Goal: Information Seeking & Learning: Learn about a topic

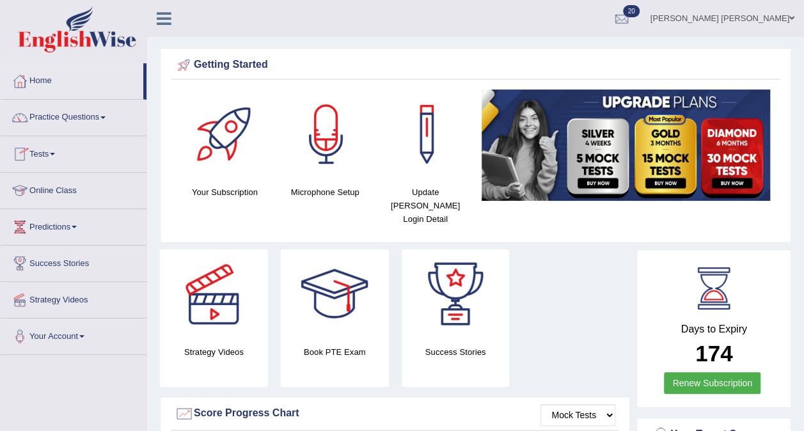
click at [56, 181] on link "Online Class" at bounding box center [74, 189] width 146 height 32
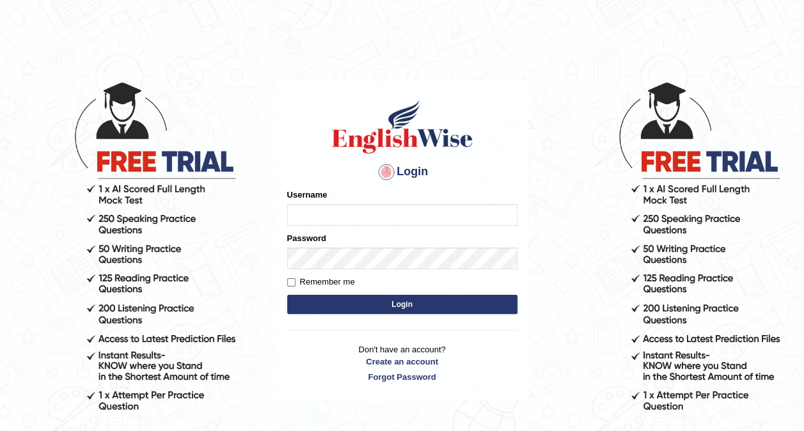
type input "Ellaine_9"
click at [415, 310] on button "Login" at bounding box center [402, 304] width 230 height 19
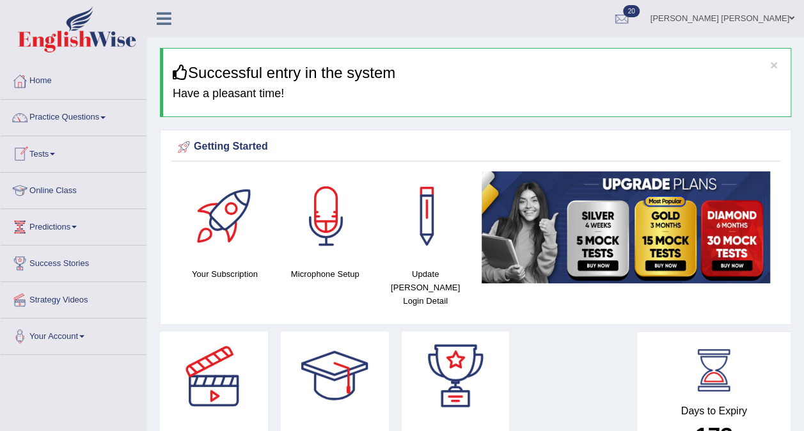
click at [49, 184] on link "Online Class" at bounding box center [74, 189] width 146 height 32
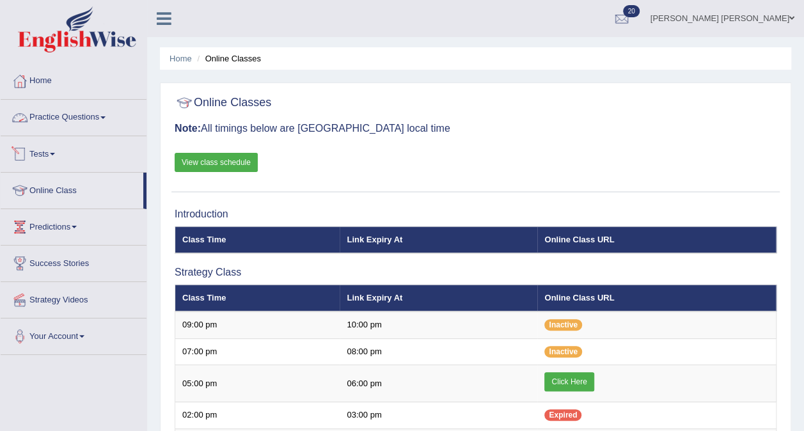
click at [42, 116] on link "Practice Questions" at bounding box center [74, 116] width 146 height 32
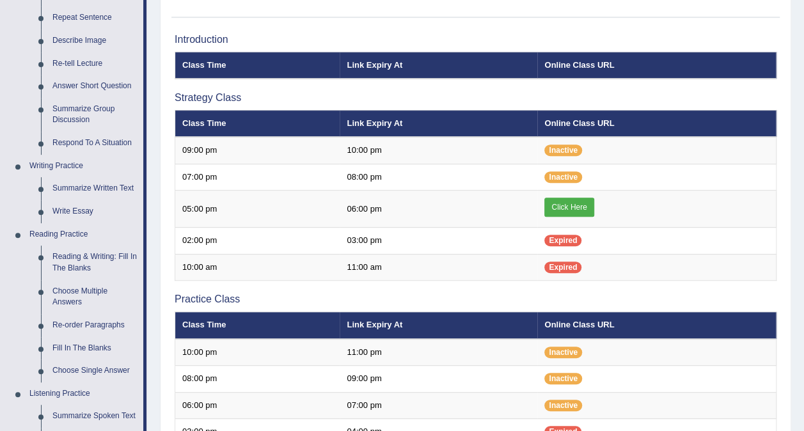
scroll to position [180, 0]
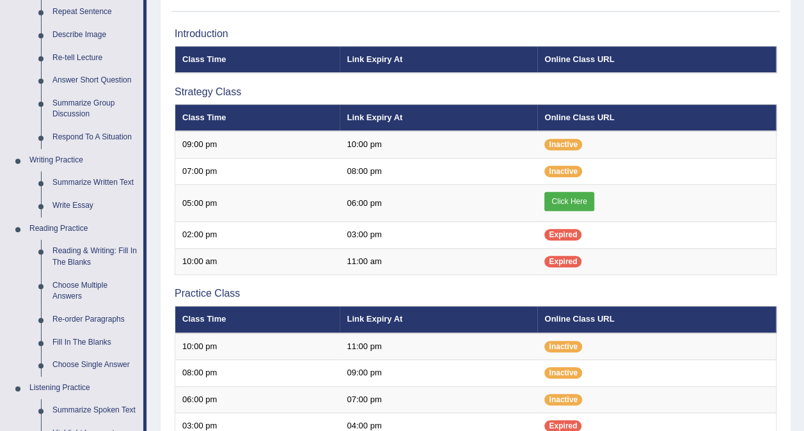
click at [86, 177] on link "Summarize Written Text" at bounding box center [95, 182] width 97 height 23
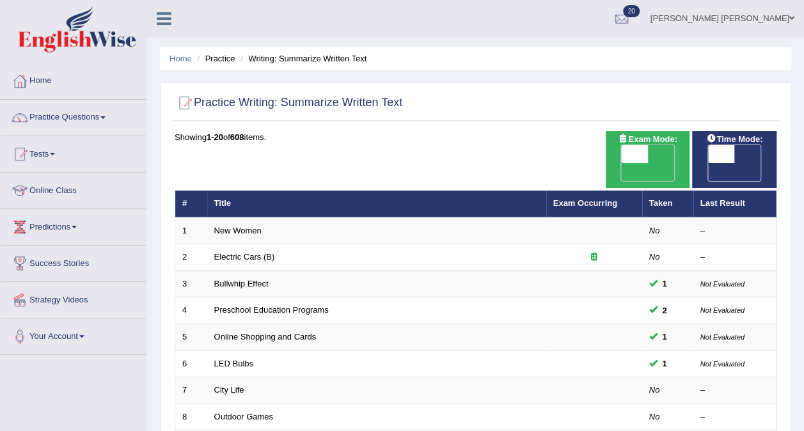
click at [248, 226] on link "New Women" at bounding box center [237, 231] width 47 height 10
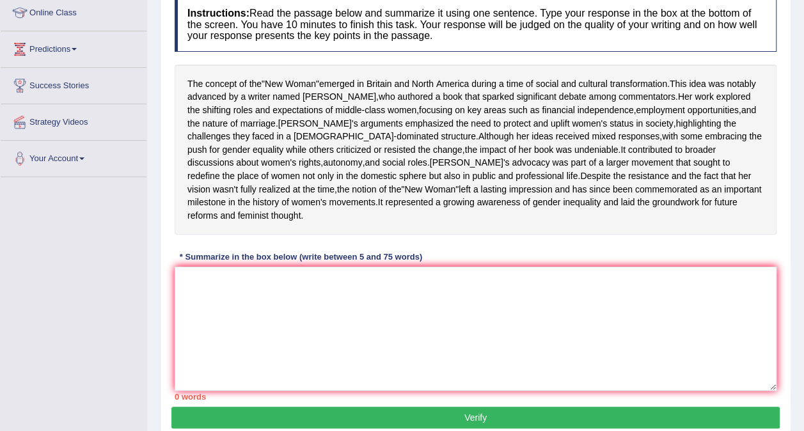
scroll to position [183, 0]
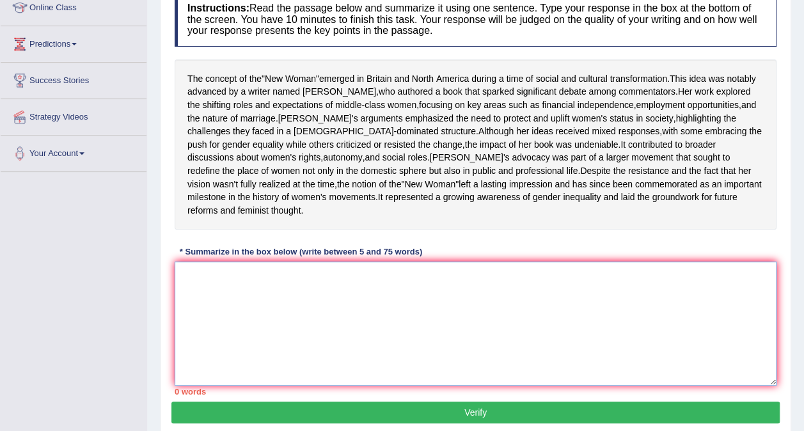
click at [308, 336] on textarea at bounding box center [476, 324] width 602 height 124
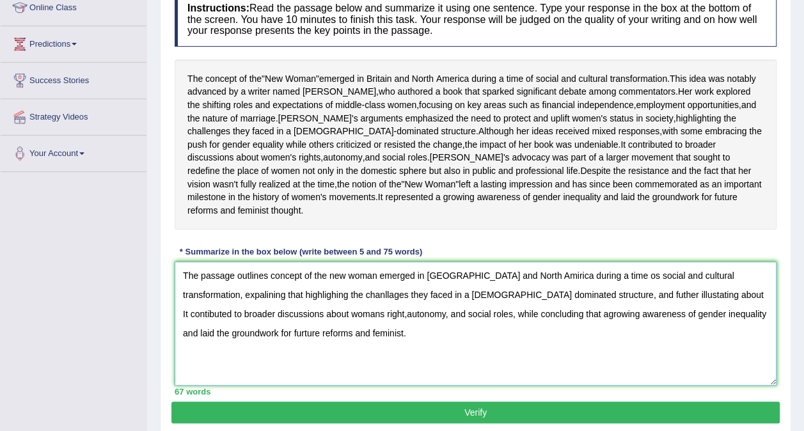
scroll to position [255, 0]
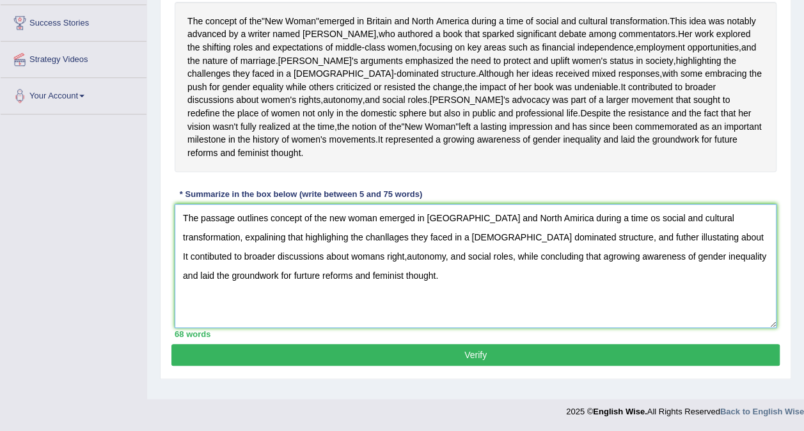
click at [466, 266] on textarea "The passage outlines concept of the new woman emerged in Britain and North Amir…" at bounding box center [476, 266] width 602 height 124
click at [593, 225] on textarea "The passage outlines concept of the new woman emerged in Britain and North Amir…" at bounding box center [476, 266] width 602 height 124
type textarea "The passage outlines concept of the new woman emerged in Britain and North Amir…"
click at [524, 366] on button "Verify" at bounding box center [475, 355] width 608 height 22
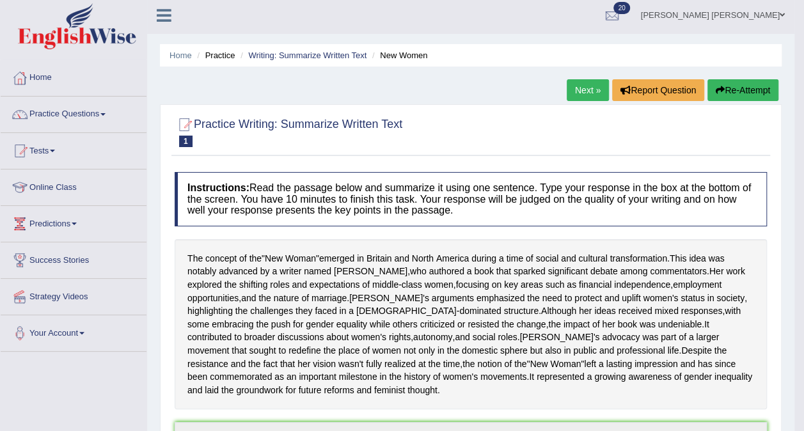
scroll to position [0, 0]
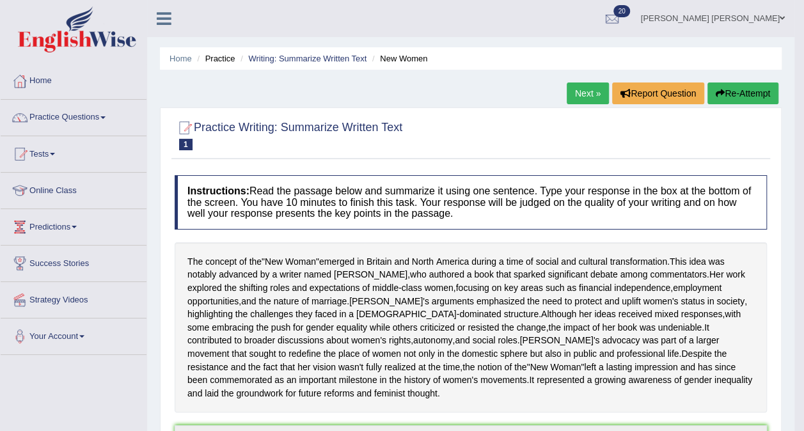
click at [289, 55] on link "Writing: Summarize Written Text" at bounding box center [307, 59] width 118 height 10
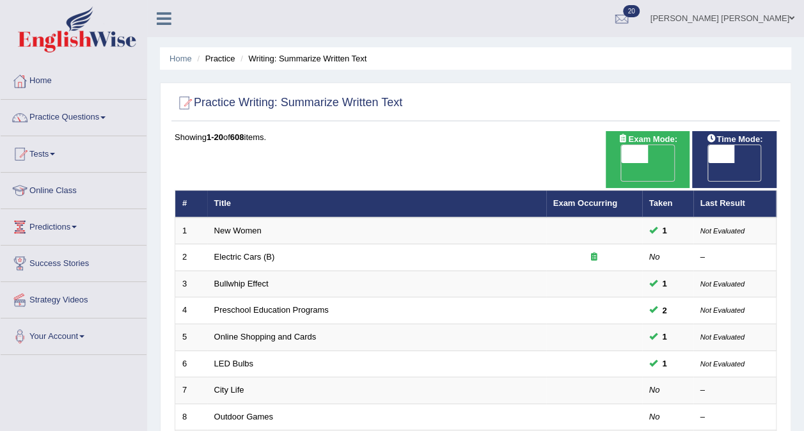
click at [725, 159] on span at bounding box center [721, 154] width 27 height 18
checkbox input "true"
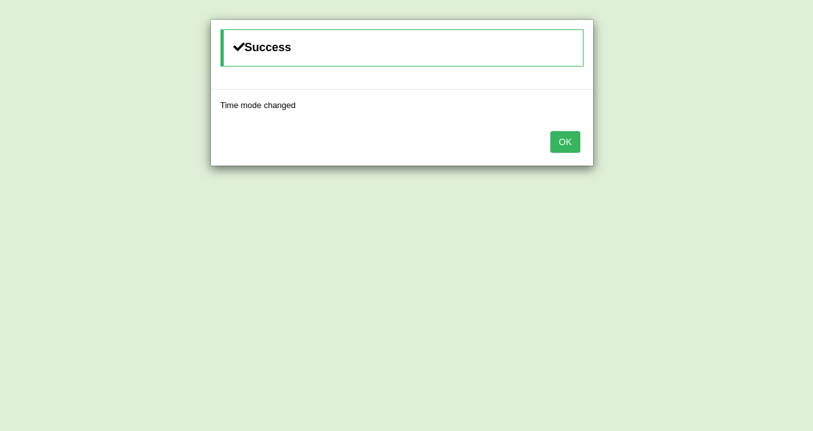
click at [564, 140] on button "OK" at bounding box center [565, 142] width 29 height 22
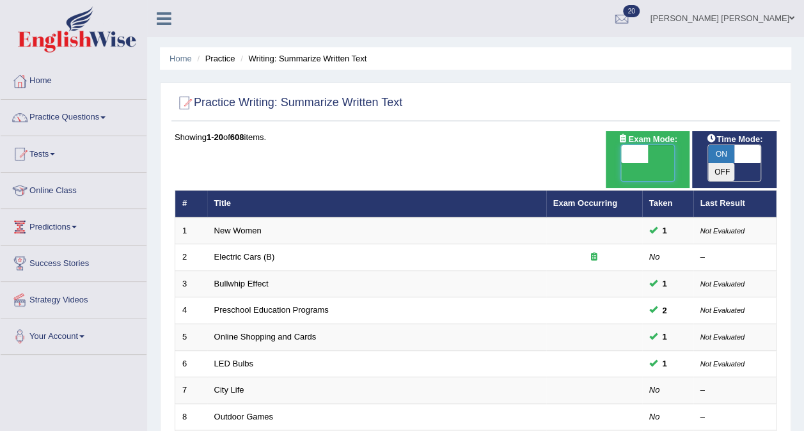
click at [638, 153] on span at bounding box center [635, 154] width 27 height 18
click at [622, 163] on span "OFF" at bounding box center [608, 172] width 27 height 18
checkbox input "true"
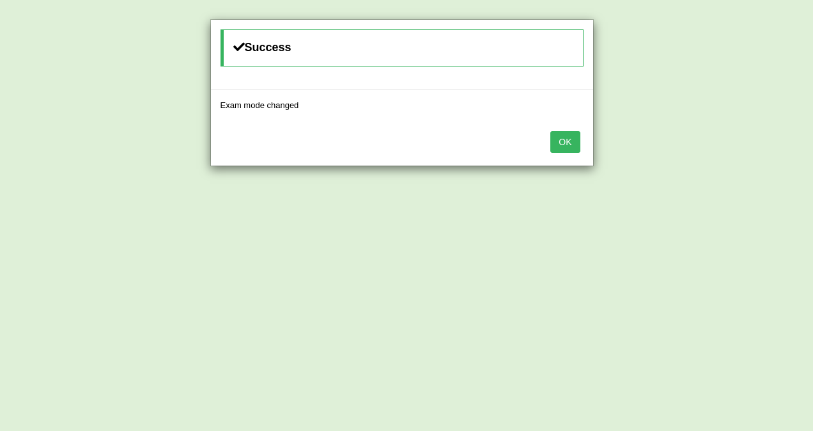
click at [567, 152] on div "OK" at bounding box center [402, 143] width 382 height 45
click at [567, 145] on button "OK" at bounding box center [565, 142] width 29 height 22
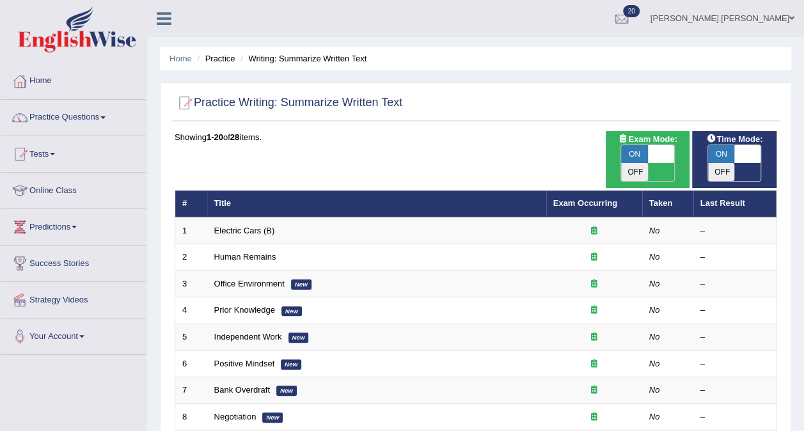
click at [65, 117] on link "Practice Questions" at bounding box center [74, 116] width 146 height 32
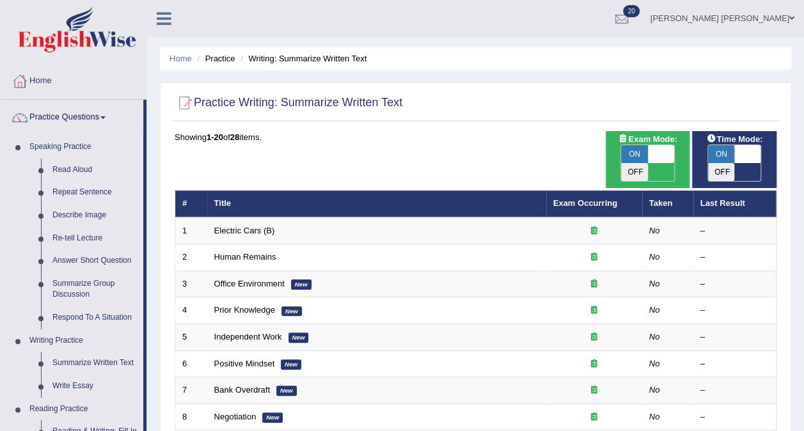
click at [90, 366] on link "Summarize Written Text" at bounding box center [95, 363] width 97 height 23
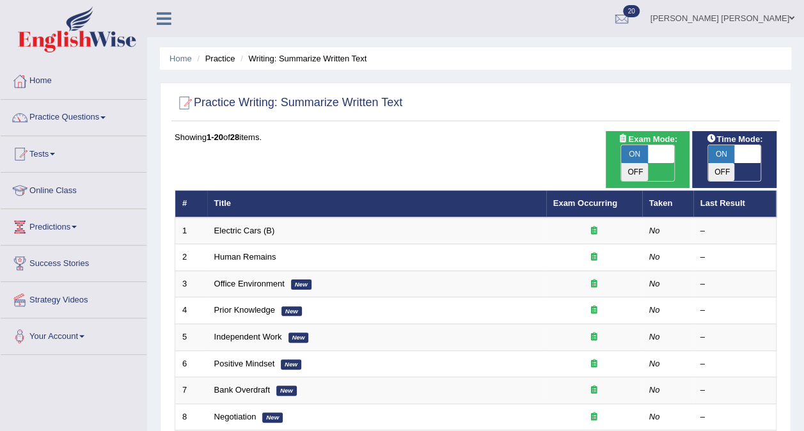
click at [239, 226] on link "Electric Cars (B)" at bounding box center [244, 231] width 61 height 10
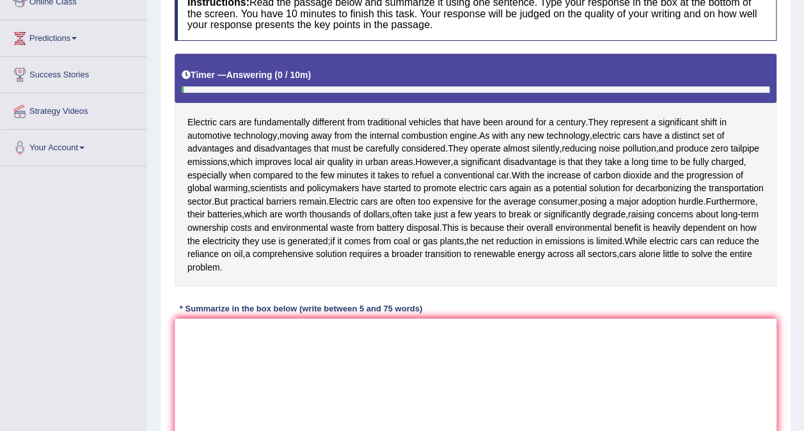
scroll to position [188, 0]
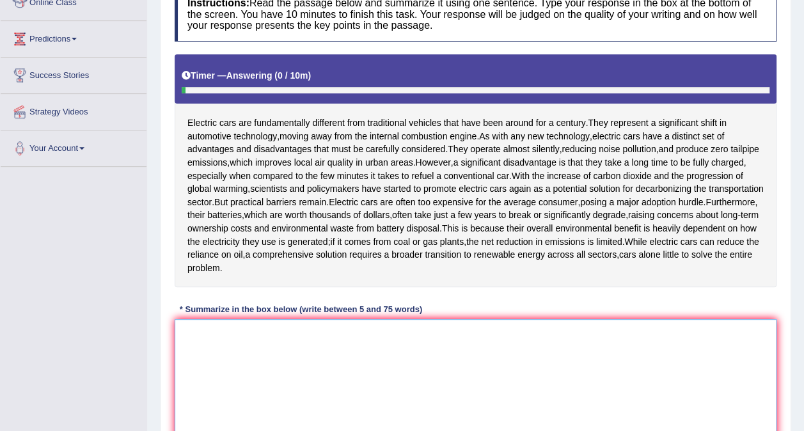
click at [235, 345] on textarea at bounding box center [476, 381] width 602 height 124
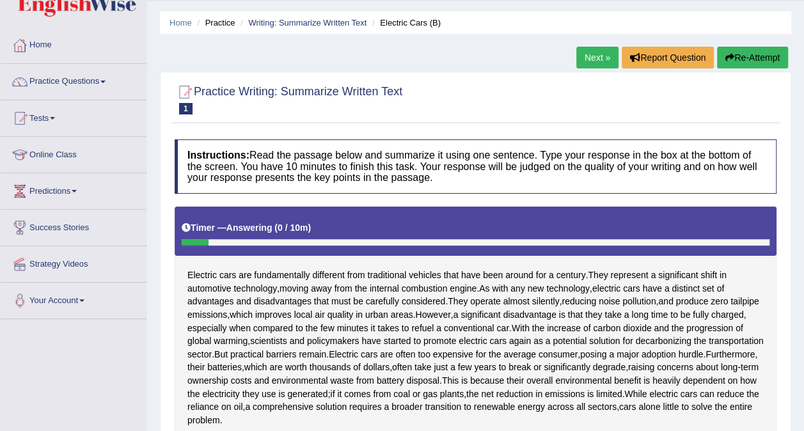
scroll to position [0, 0]
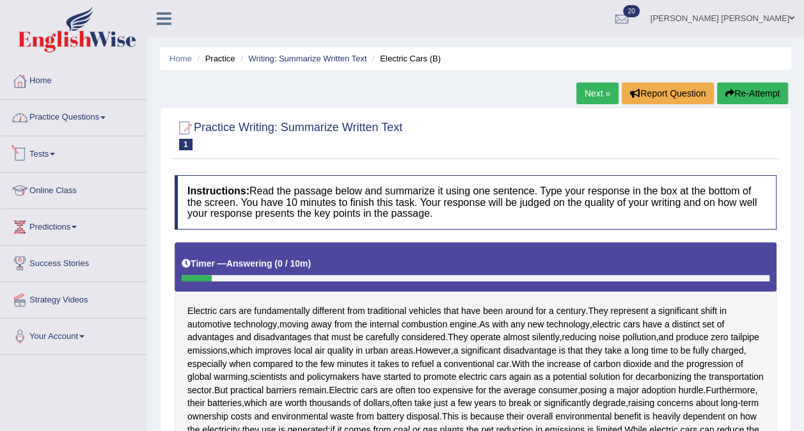
type textarea "The passage outline"
click at [55, 116] on link "Practice Questions" at bounding box center [74, 116] width 146 height 32
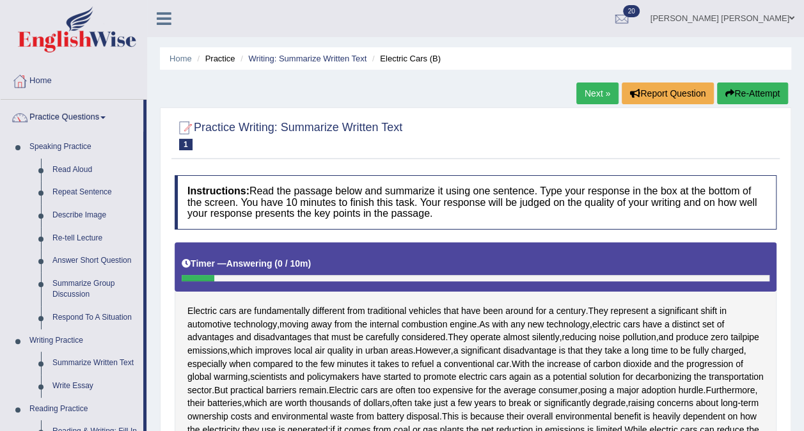
click at [97, 367] on link "Summarize Written Text" at bounding box center [95, 363] width 97 height 23
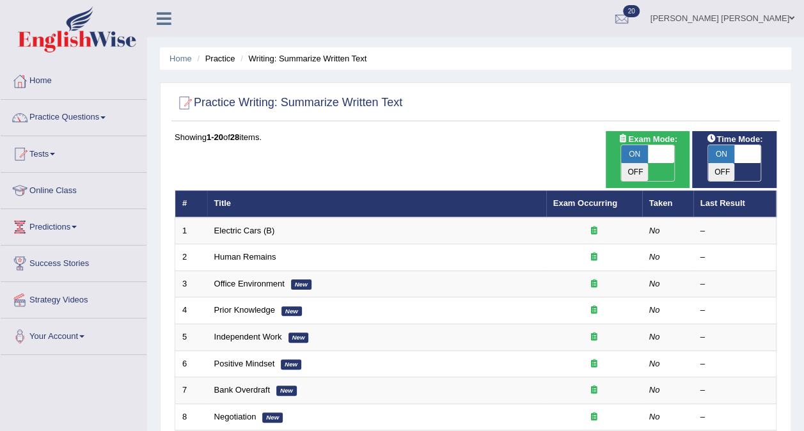
click at [668, 153] on span at bounding box center [661, 154] width 27 height 18
checkbox input "false"
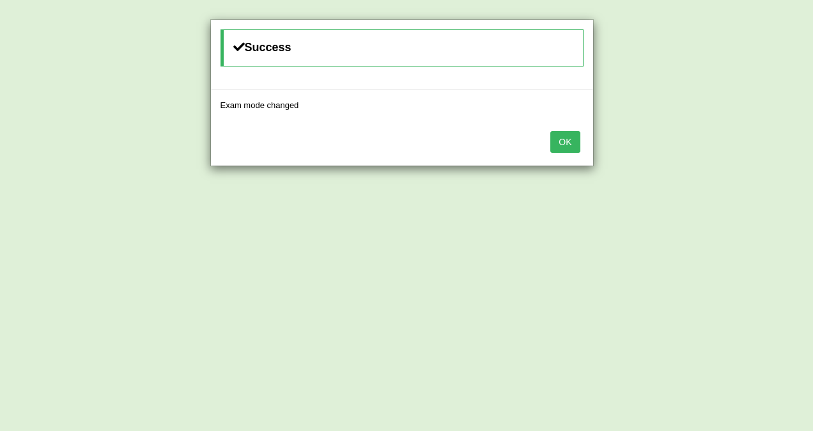
click at [563, 139] on button "OK" at bounding box center [565, 142] width 29 height 22
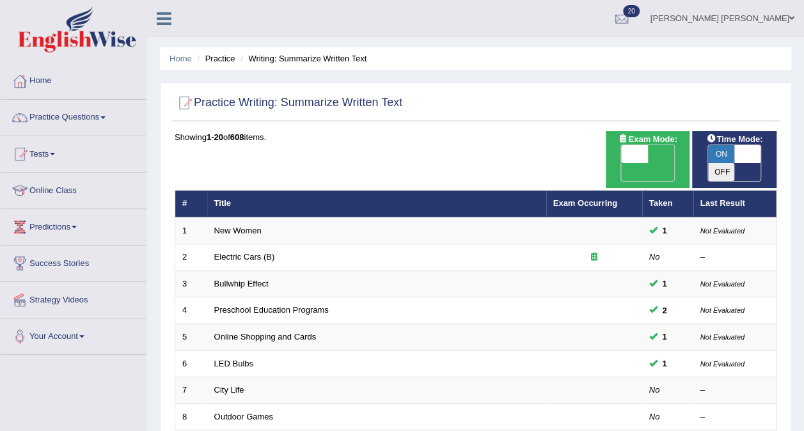
click at [737, 150] on span at bounding box center [747, 154] width 27 height 18
checkbox input "false"
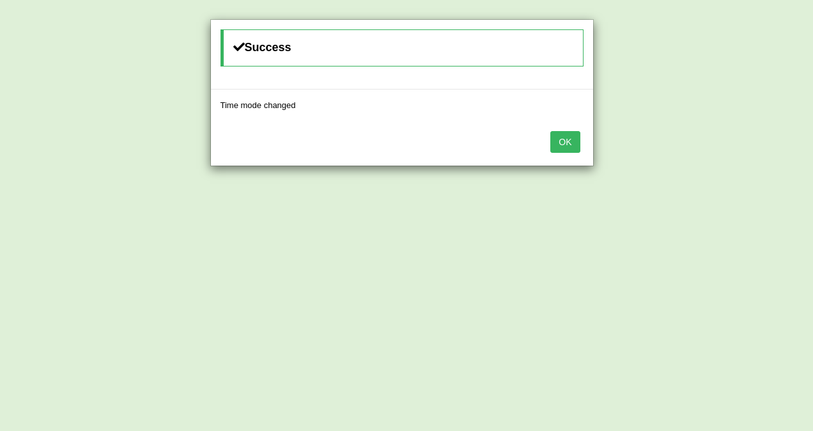
click at [581, 136] on div "OK" at bounding box center [402, 143] width 382 height 45
click at [572, 137] on button "OK" at bounding box center [565, 142] width 29 height 22
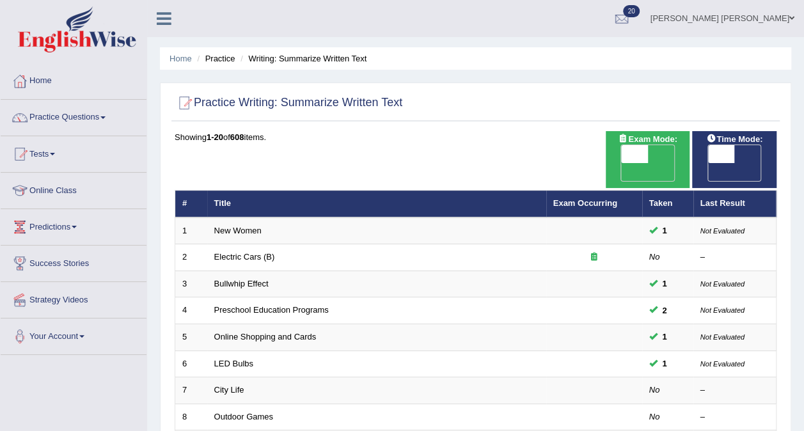
click at [233, 252] on link "Electric Cars (B)" at bounding box center [244, 257] width 61 height 10
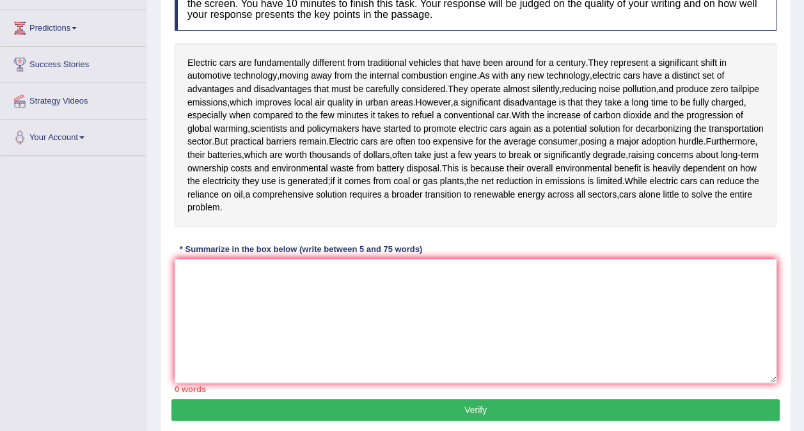
scroll to position [210, 0]
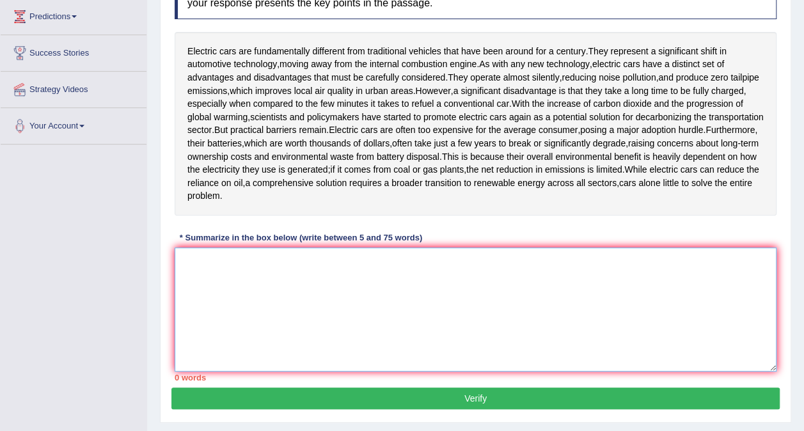
click at [286, 290] on textarea at bounding box center [476, 310] width 602 height 124
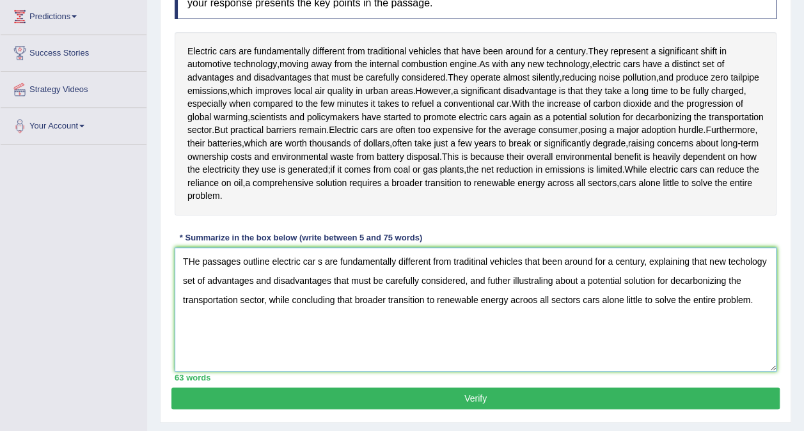
click at [194, 258] on textarea "THe passages outline electric car s are fundamentally different from traditinal…" at bounding box center [476, 310] width 602 height 124
click at [316, 261] on textarea "The passages outline electric car s are fundamentally different from traditinal…" at bounding box center [476, 310] width 602 height 124
click at [534, 300] on textarea "The passages outline electric cars are fundamentally different from traditinal …" at bounding box center [476, 310] width 602 height 124
type textarea "The passages outline electric cars are fundamentally different from traditinal …"
click at [512, 393] on button "Verify" at bounding box center [475, 399] width 608 height 22
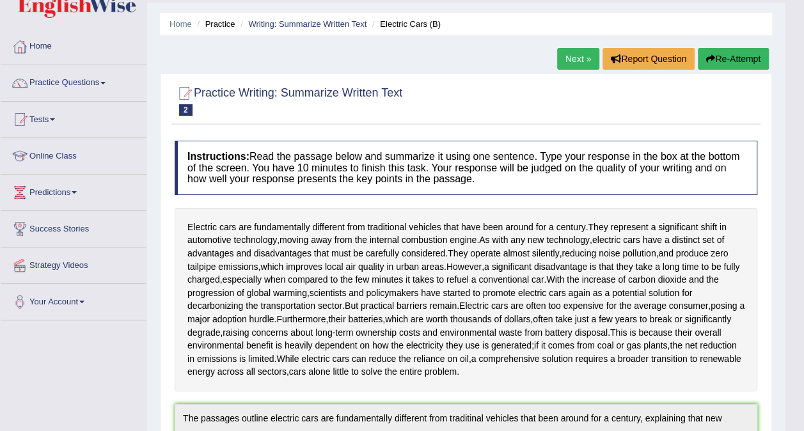
scroll to position [0, 0]
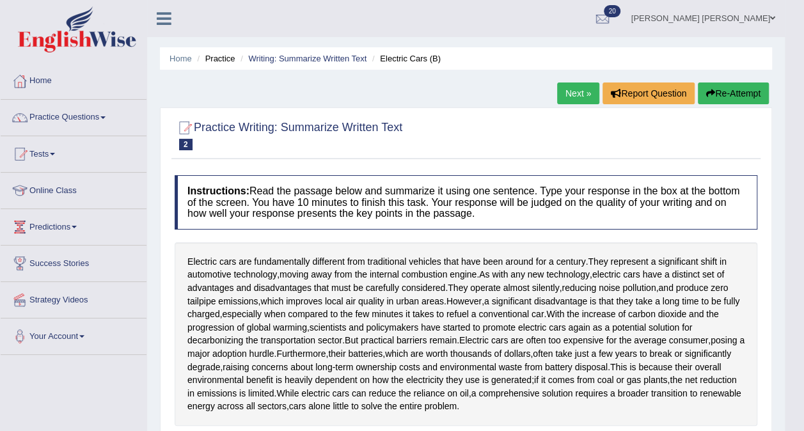
click at [278, 56] on link "Writing: Summarize Written Text" at bounding box center [307, 59] width 118 height 10
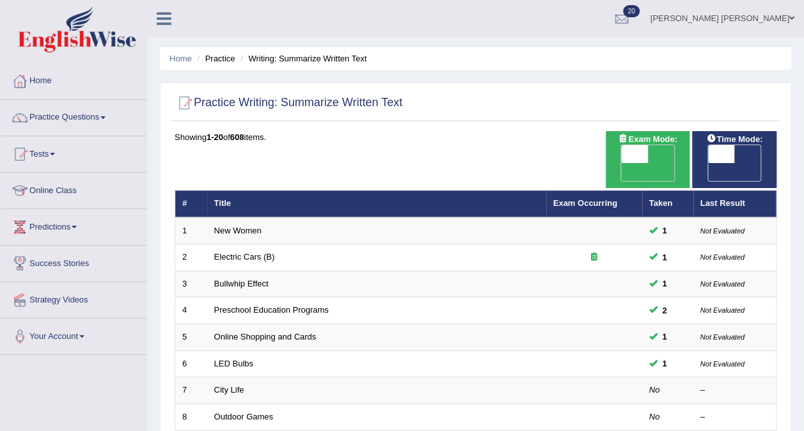
click at [238, 279] on link "Bullwhip Effect" at bounding box center [241, 284] width 54 height 10
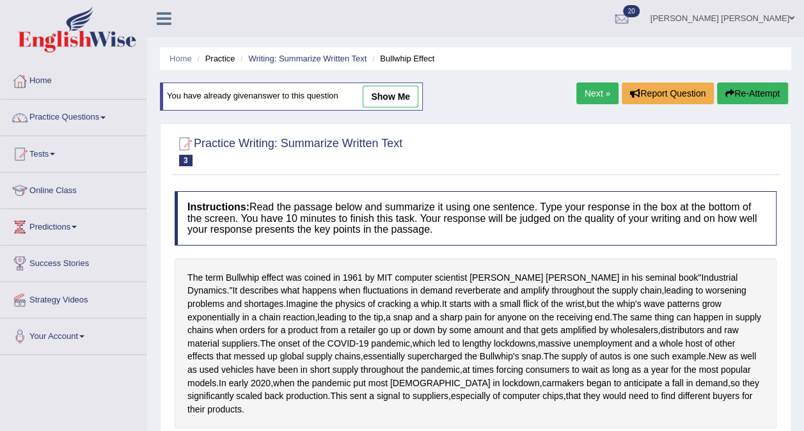
click at [391, 102] on link "show me" at bounding box center [391, 97] width 56 height 22
type textarea "The speaker provided a comprehensive of Bullwhip effect was coined in 1961 by c…"
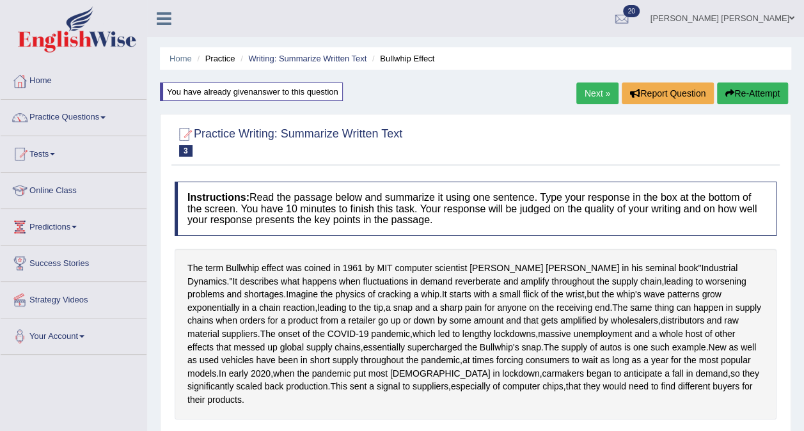
click at [298, 56] on link "Writing: Summarize Written Text" at bounding box center [307, 59] width 118 height 10
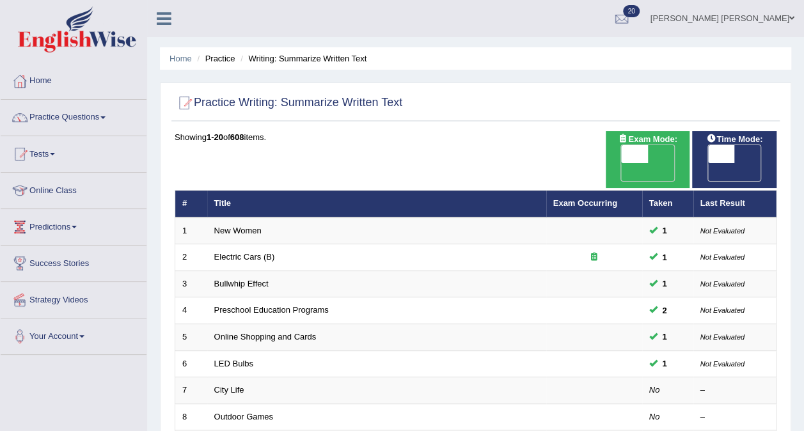
click at [237, 279] on link "Bullwhip Effect" at bounding box center [241, 284] width 54 height 10
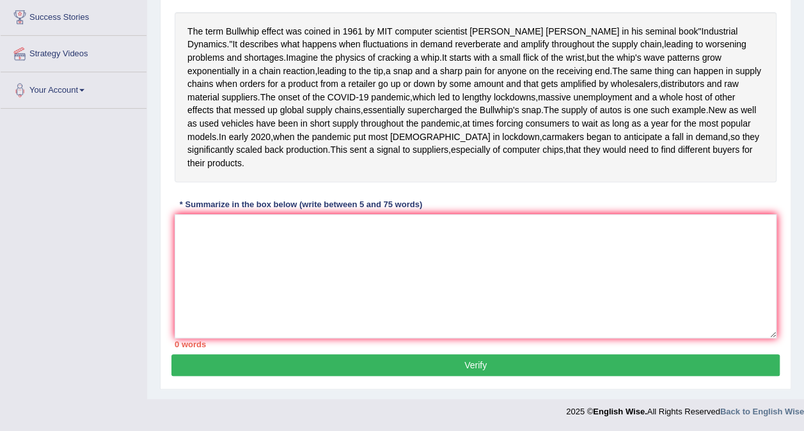
scroll to position [297, 0]
click at [292, 266] on textarea at bounding box center [476, 276] width 602 height 124
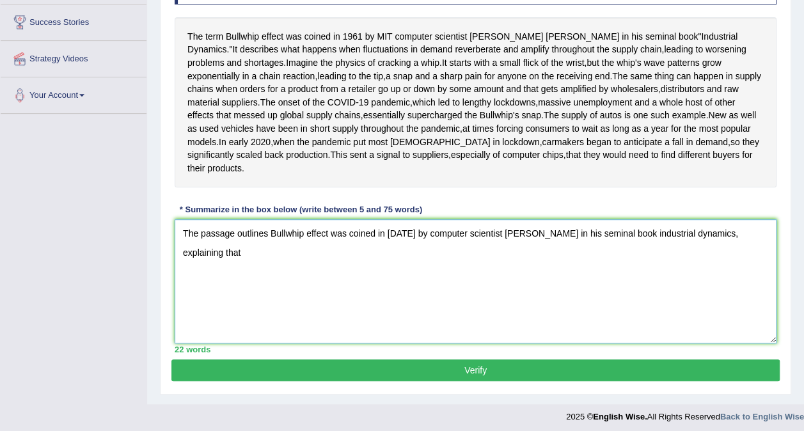
scroll to position [244, 0]
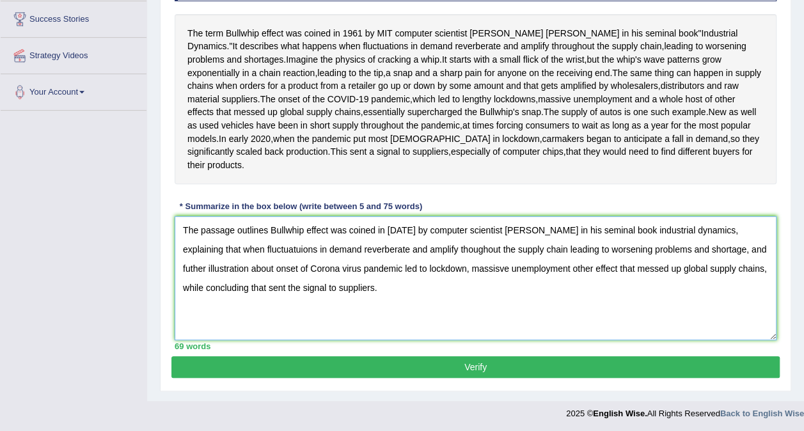
type textarea "The passage outlines Bullwhip effect was coined in [DATE] by computer scientist…"
click at [475, 378] on button "Verify" at bounding box center [475, 367] width 608 height 22
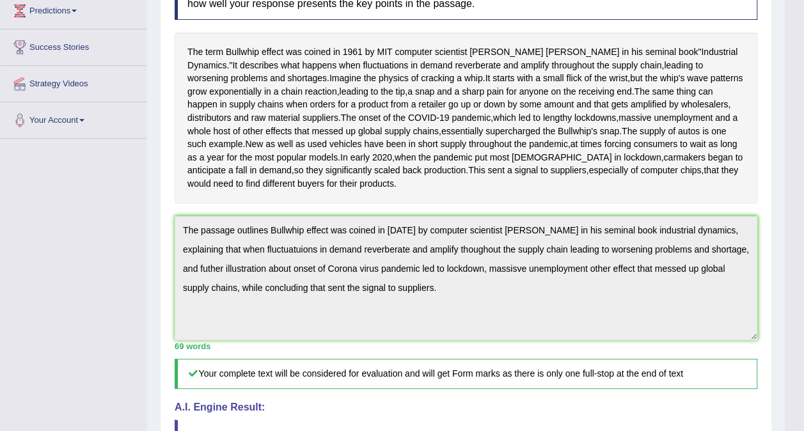
scroll to position [0, 0]
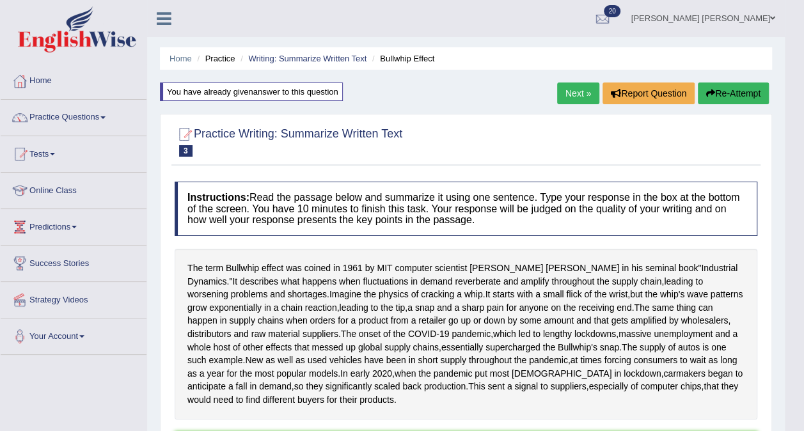
click at [310, 59] on link "Writing: Summarize Written Text" at bounding box center [307, 59] width 118 height 10
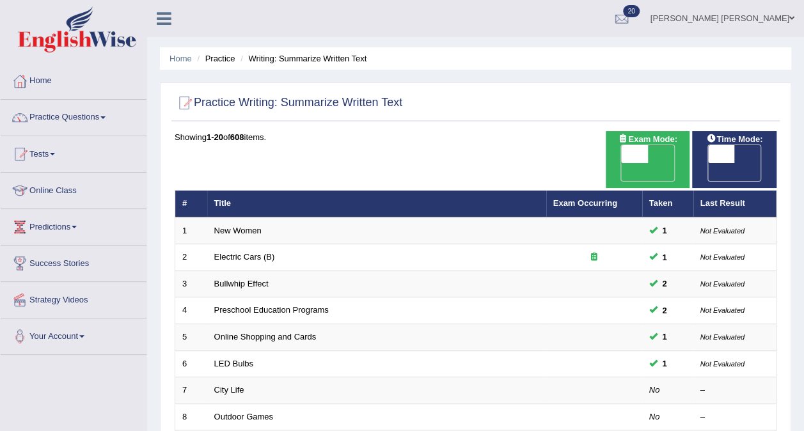
click at [223, 305] on link "Preschool Education Programs" at bounding box center [271, 310] width 114 height 10
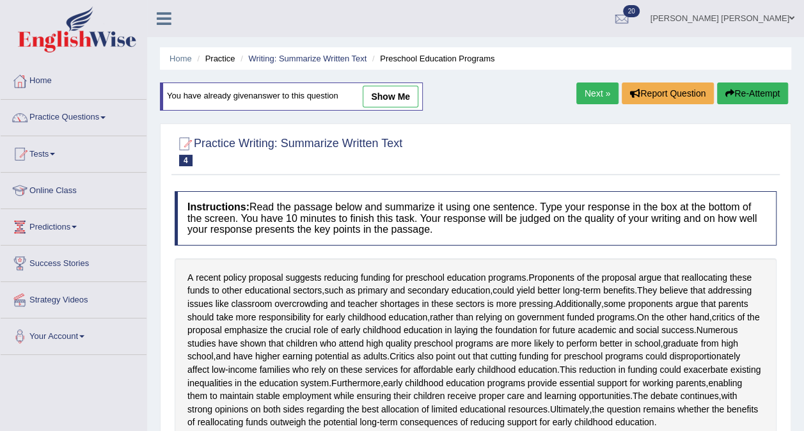
click at [388, 93] on link "show me" at bounding box center [391, 97] width 56 height 22
type textarea "The recent policy proposal suggests reducing for preshool education promgrams.P…"
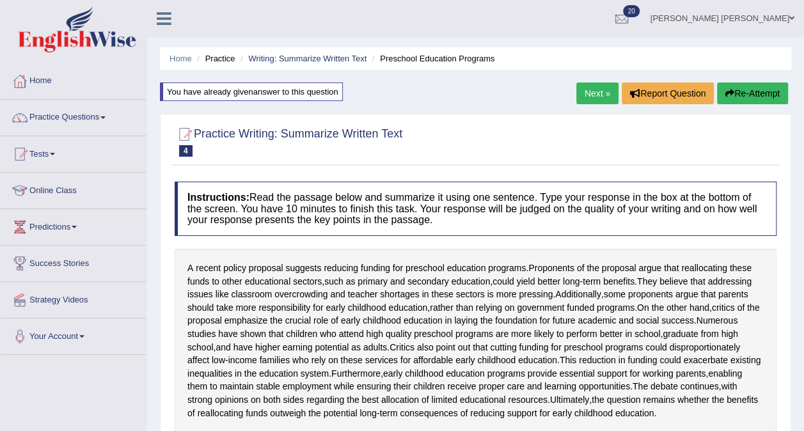
click at [303, 54] on link "Writing: Summarize Written Text" at bounding box center [307, 59] width 118 height 10
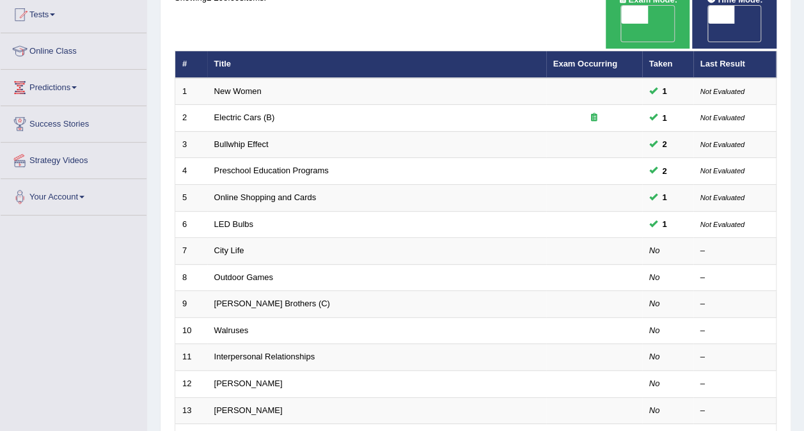
click at [267, 166] on link "Preschool Education Programs" at bounding box center [271, 171] width 114 height 10
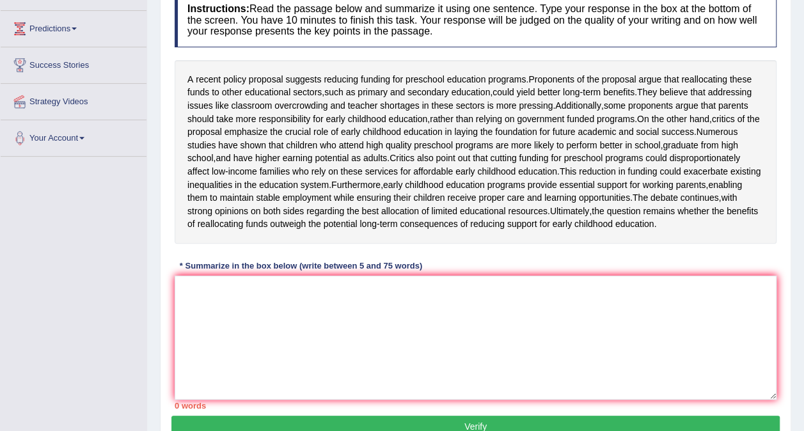
scroll to position [220, 0]
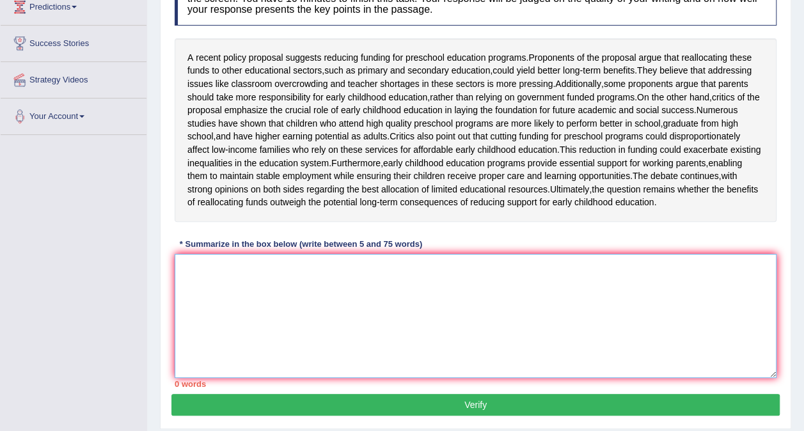
click at [261, 301] on textarea at bounding box center [476, 316] width 602 height 124
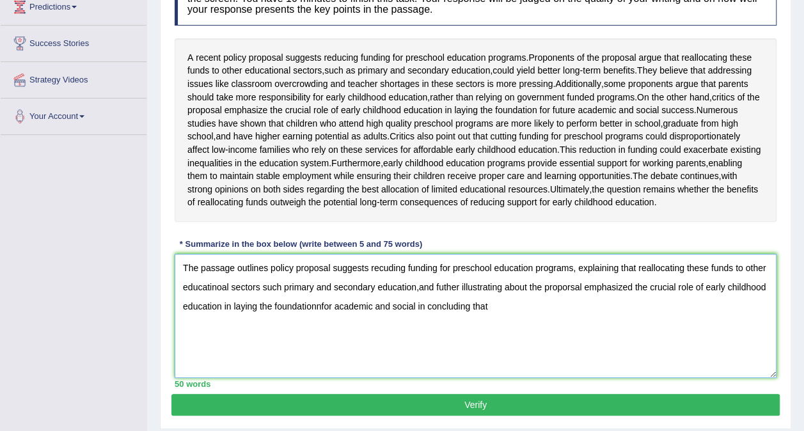
click at [461, 343] on textarea "The passage outlines policy proposal suggests recuding funding for preschool ed…" at bounding box center [476, 316] width 602 height 124
click at [472, 346] on textarea "The passage outlines policy proposal suggests recuding funding for preschool ed…" at bounding box center [476, 316] width 602 height 124
click at [529, 348] on textarea "The passage outlines policy proposal suggests recuding funding for preschool ed…" at bounding box center [476, 316] width 602 height 124
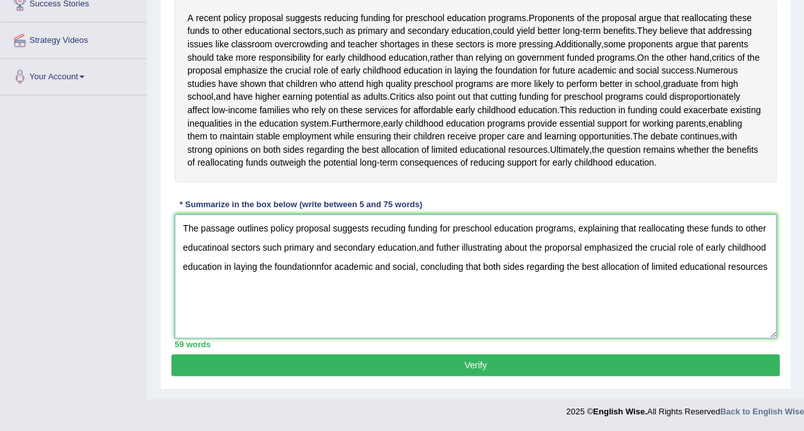
scroll to position [297, 0]
type textarea "The passage outlines policy proposal suggests recuding funding for preschool ed…"
click at [518, 366] on button "Verify" at bounding box center [475, 365] width 608 height 22
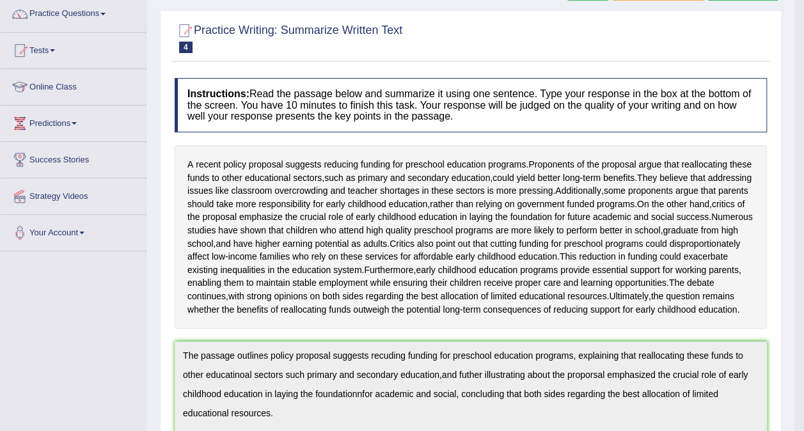
scroll to position [0, 0]
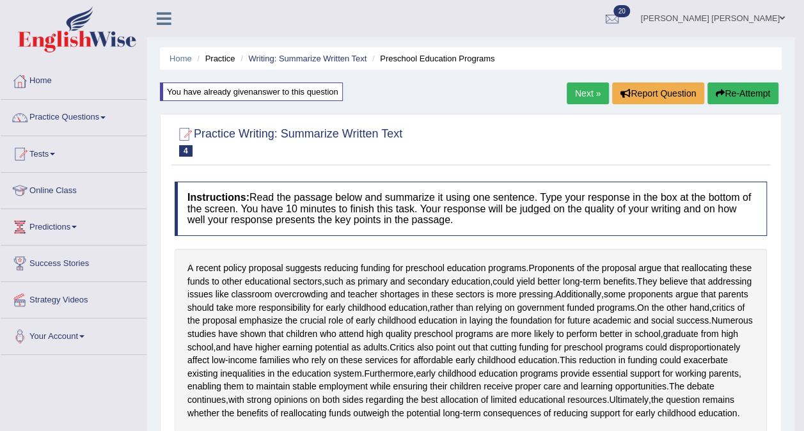
click at [310, 56] on link "Writing: Summarize Written Text" at bounding box center [307, 59] width 118 height 10
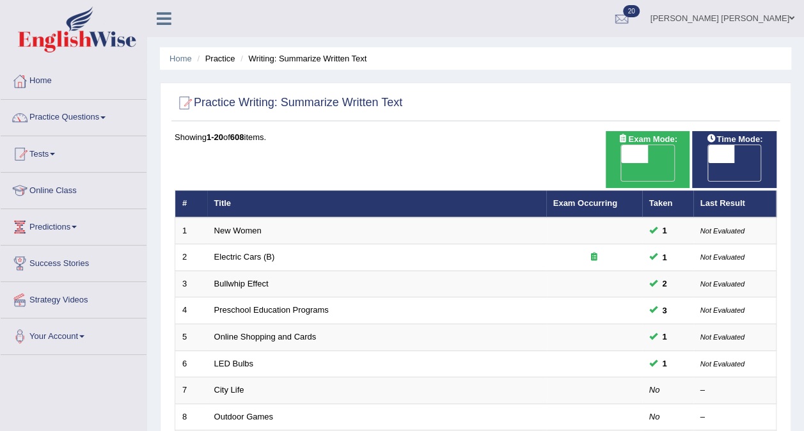
click at [234, 332] on link "Online Shopping and Cards" at bounding box center [265, 337] width 102 height 10
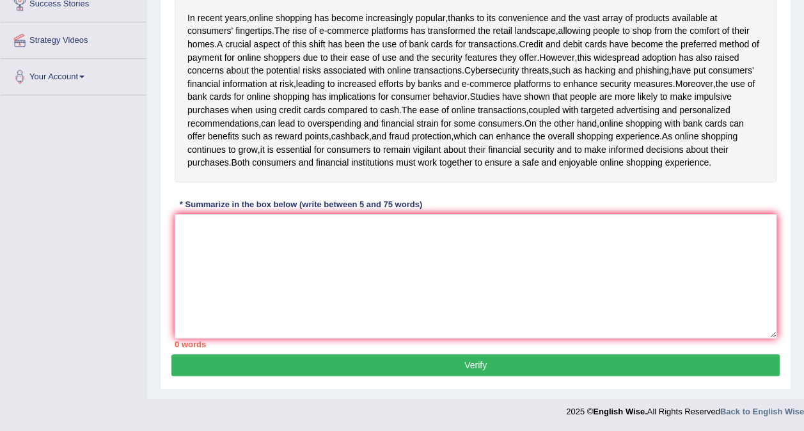
scroll to position [267, 0]
click at [287, 238] on textarea at bounding box center [476, 276] width 602 height 124
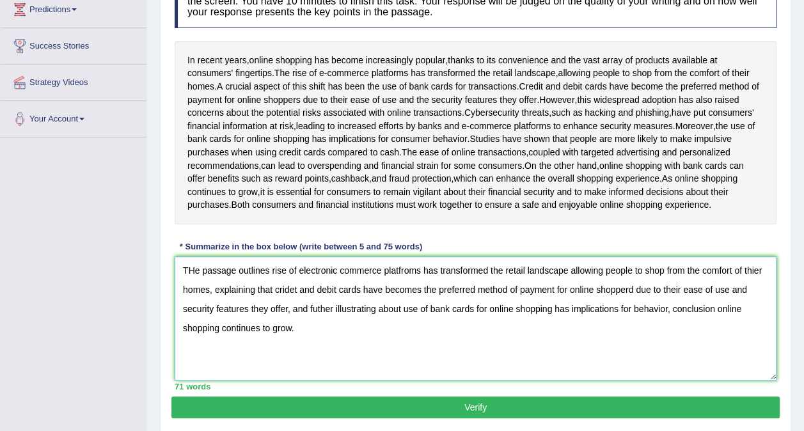
scroll to position [270, 0]
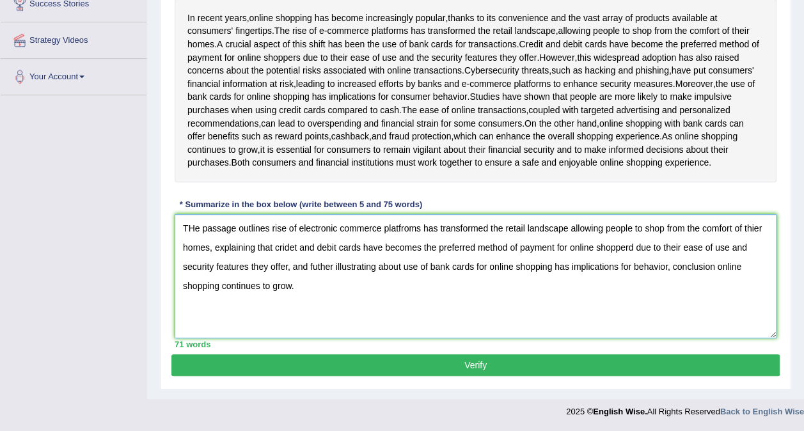
type textarea "THe passage outlines rise of electronic commerce platfroms has transformed the …"
click at [281, 362] on button "Verify" at bounding box center [475, 365] width 608 height 22
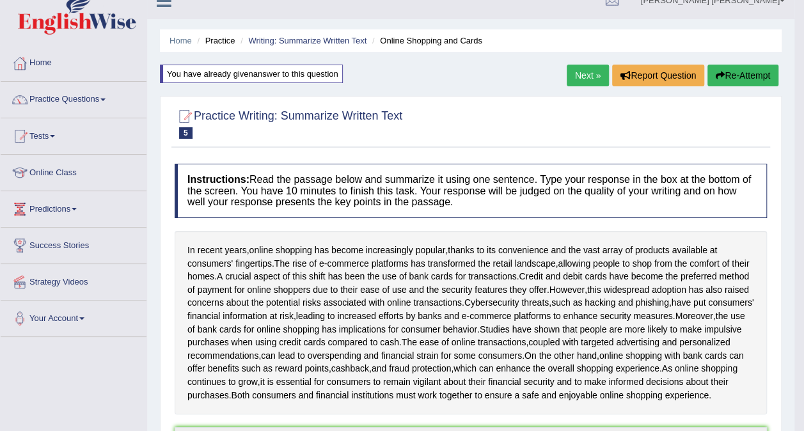
scroll to position [0, 0]
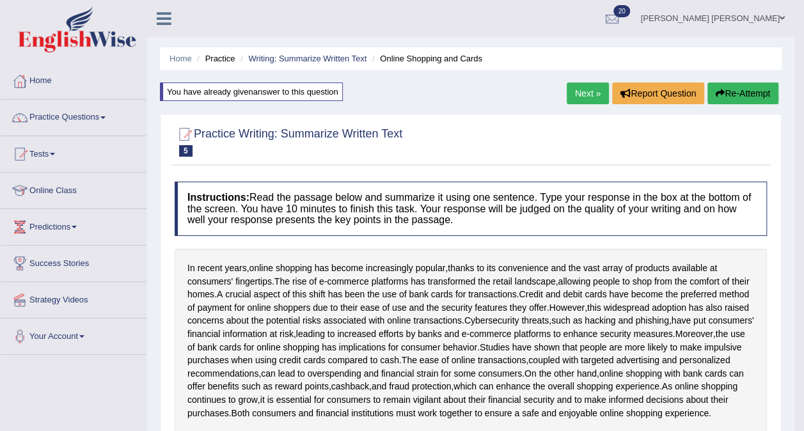
click at [281, 58] on link "Writing: Summarize Written Text" at bounding box center [307, 59] width 118 height 10
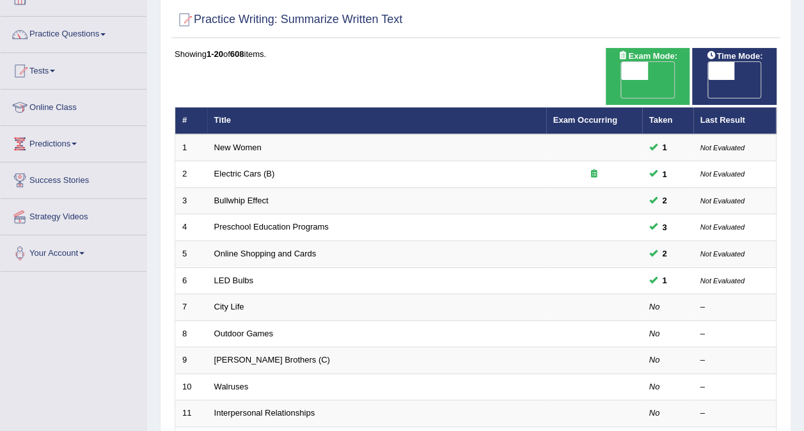
scroll to position [84, 0]
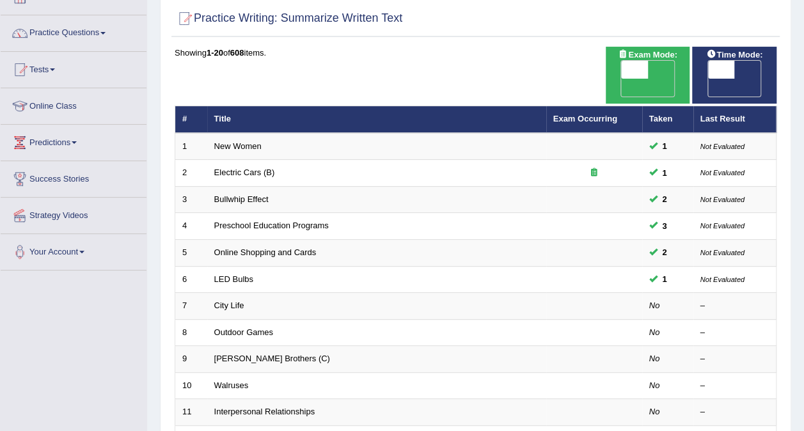
click at [238, 274] on link "LED Bulbs" at bounding box center [233, 279] width 39 height 10
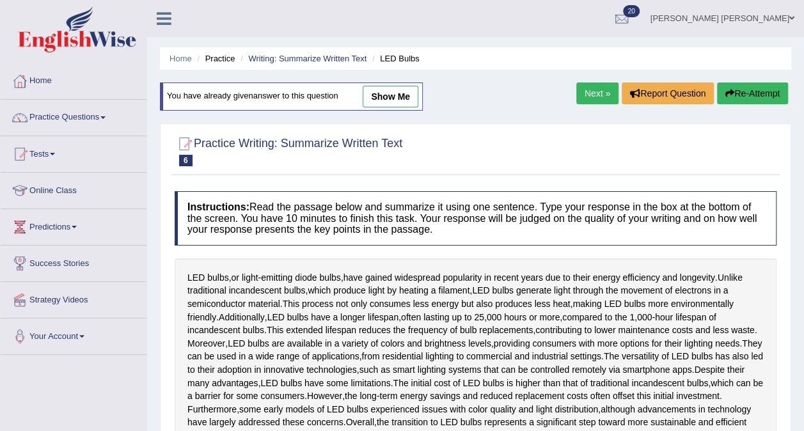
click at [387, 100] on link "show me" at bounding box center [391, 97] width 56 height 22
type textarea "The speaker provided comprehension Led bulds or light emiting diode bulbs have …"
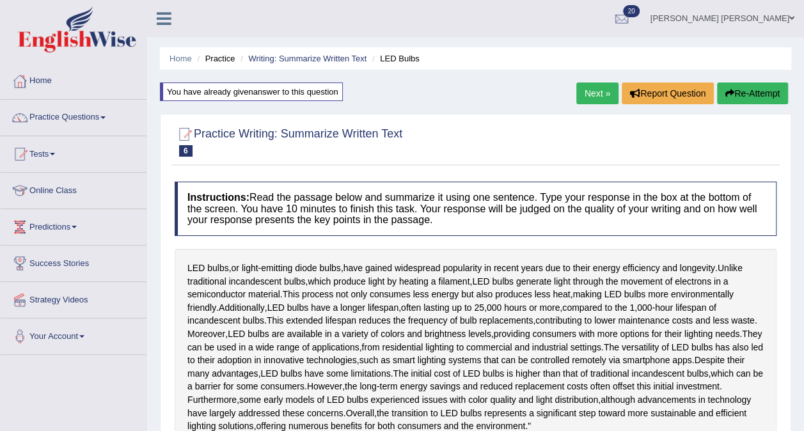
click at [330, 57] on link "Writing: Summarize Written Text" at bounding box center [307, 59] width 118 height 10
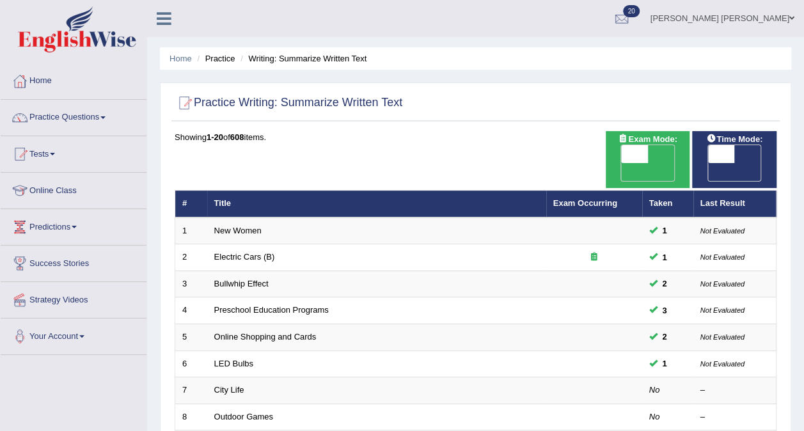
click at [227, 359] on link "LED Bulbs" at bounding box center [233, 364] width 39 height 10
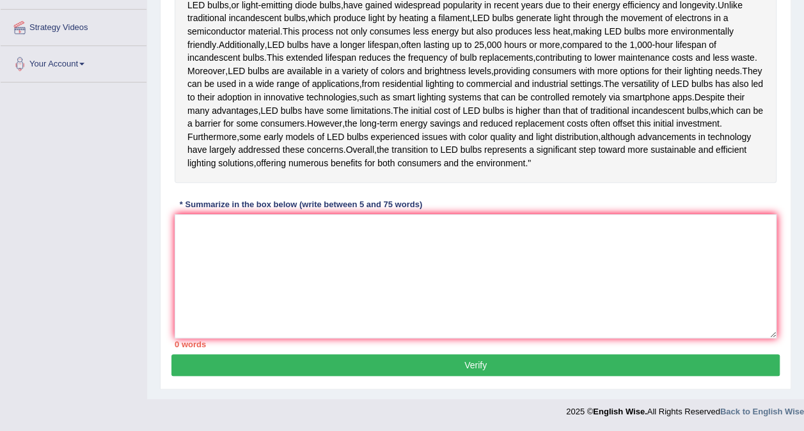
scroll to position [310, 0]
click at [244, 286] on textarea at bounding box center [476, 276] width 602 height 124
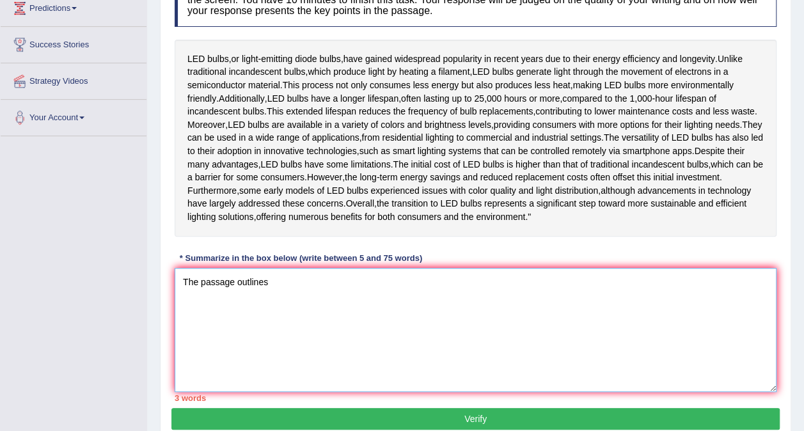
scroll to position [218, 0]
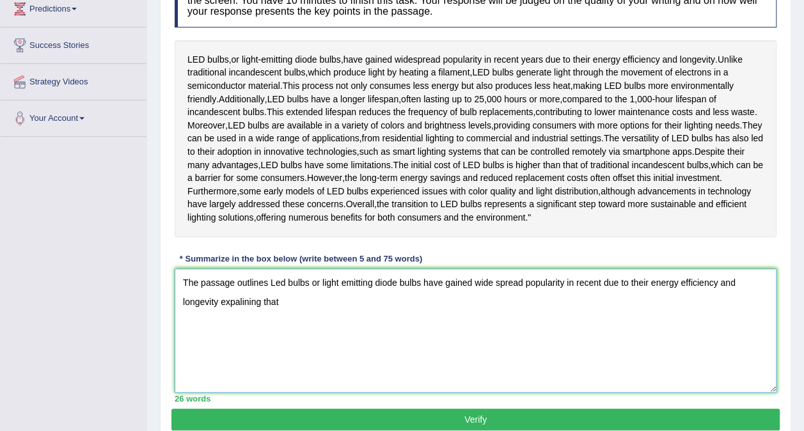
click at [216, 345] on textarea "The passage outlines Led bulbs or light emitting diode bulbs have gained wide s…" at bounding box center [476, 331] width 602 height 124
click at [283, 345] on textarea "The passage outlines Led bulbs or light emitting diode bulbs have gained wide s…" at bounding box center [476, 331] width 602 height 124
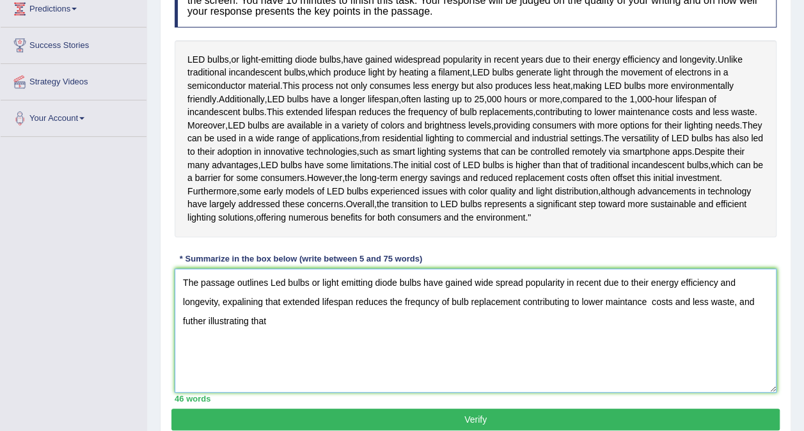
click at [283, 345] on textarea "The passage outlines Led bulbs or light emitting diode bulbs have gained wide s…" at bounding box center [476, 331] width 602 height 124
click at [278, 361] on textarea "The passage outlines Led bulbs or light emitting diode bulbs have gained wide s…" at bounding box center [476, 331] width 602 height 124
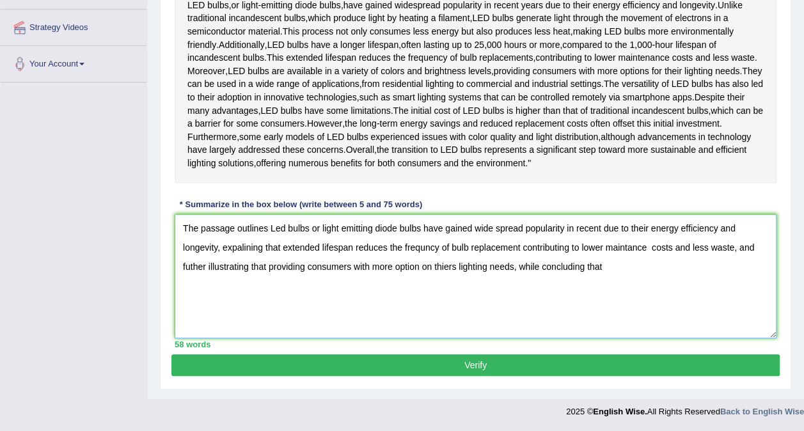
scroll to position [310, 0]
type textarea "The passage outlines Led bulbs or light emitting diode bulbs have gained wide s…"
click at [417, 371] on button "Verify" at bounding box center [475, 365] width 608 height 22
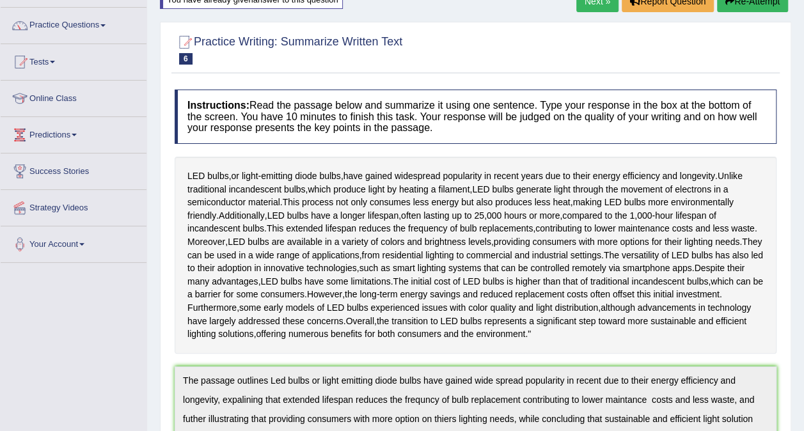
scroll to position [0, 0]
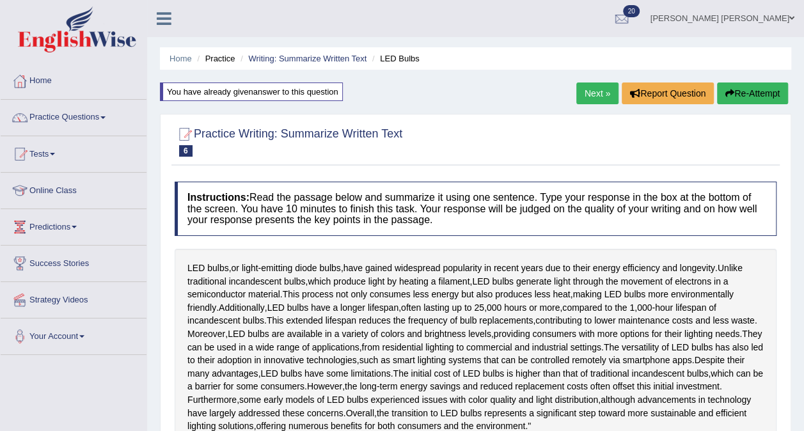
click at [313, 58] on link "Writing: Summarize Written Text" at bounding box center [307, 59] width 118 height 10
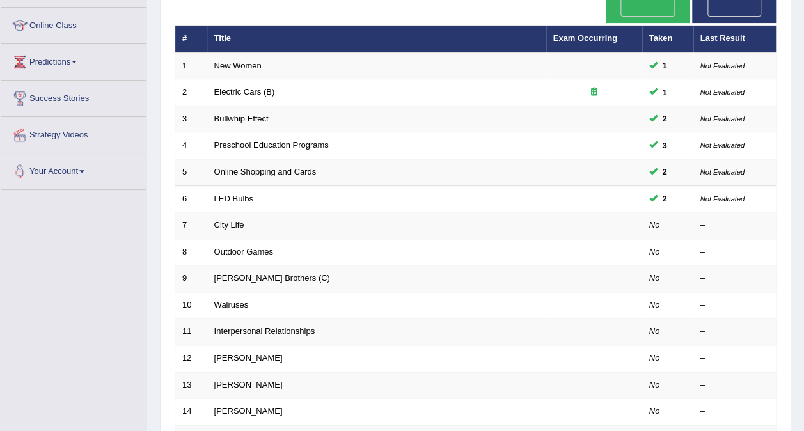
scroll to position [162, 0]
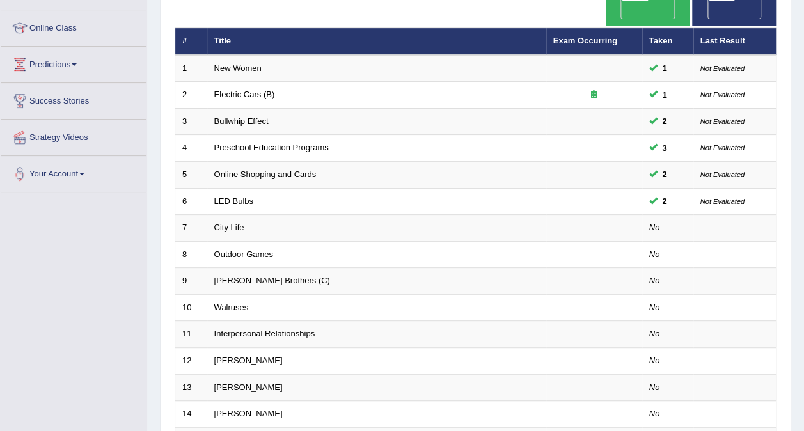
click at [223, 223] on link "City Life" at bounding box center [229, 228] width 30 height 10
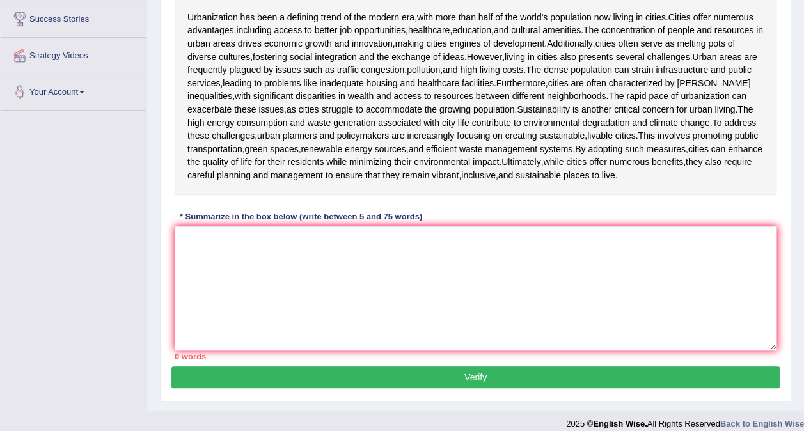
scroll to position [249, 0]
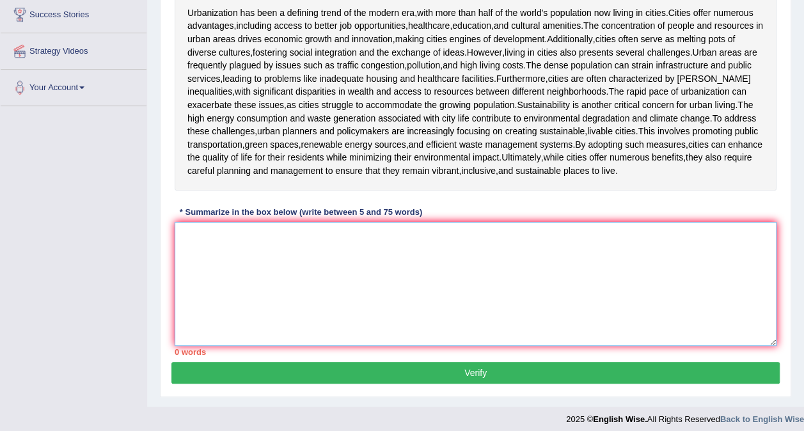
click at [239, 269] on textarea at bounding box center [476, 284] width 602 height 124
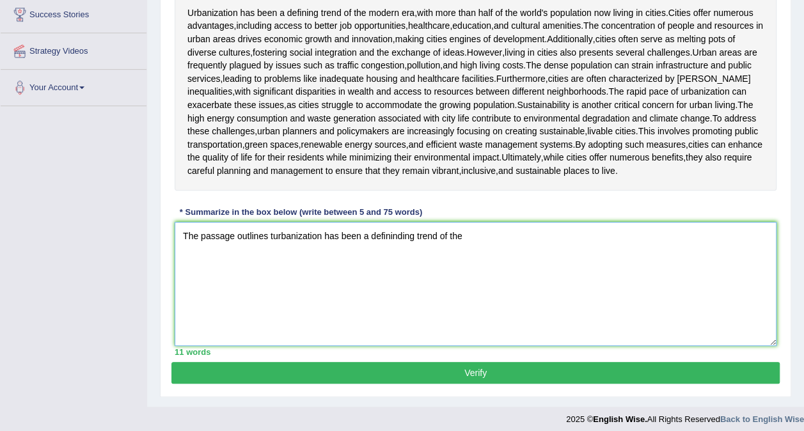
click at [271, 276] on textarea "The passage outlines turbanization has been a defininding trend of the" at bounding box center [476, 284] width 602 height 124
click at [457, 247] on textarea "The passage outlines urbanization has been a defininding trend of the" at bounding box center [476, 284] width 602 height 124
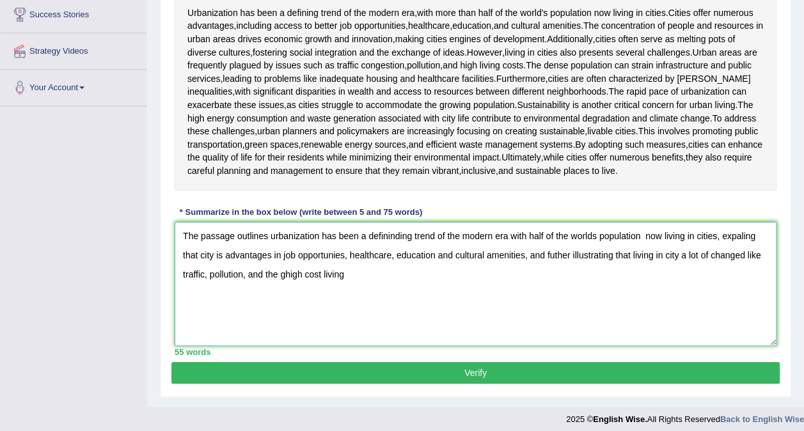
click at [286, 283] on textarea "The passage outlines urbanization has been a defininding trend of the modern er…" at bounding box center [476, 284] width 602 height 124
click at [342, 291] on textarea "The passage outlines urbanization has been a defininding trend of the modern er…" at bounding box center [476, 284] width 602 height 124
type textarea "The passage outlines urbanization has been a defininding trend of the modern er…"
click at [397, 384] on button "Verify" at bounding box center [475, 373] width 608 height 22
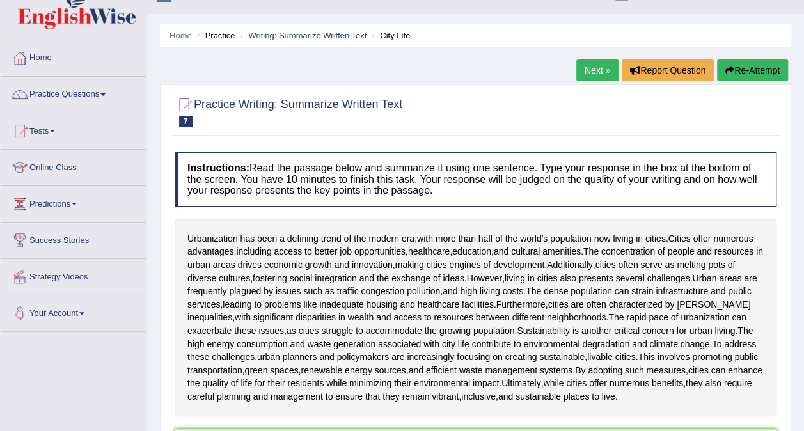
scroll to position [0, 0]
